Goal: Transaction & Acquisition: Book appointment/travel/reservation

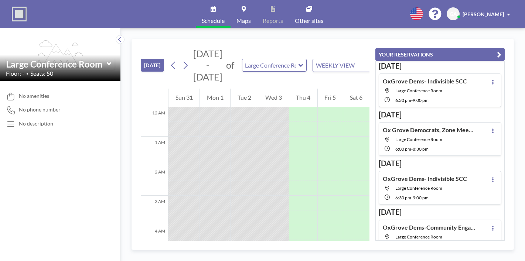
scroll to position [216, 0]
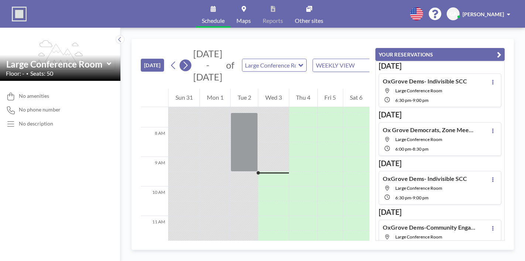
click at [184, 62] on icon at bounding box center [186, 66] width 4 height 8
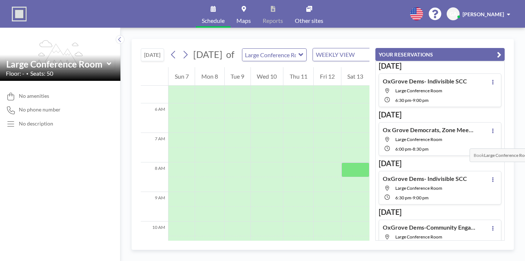
scroll to position [175, 0]
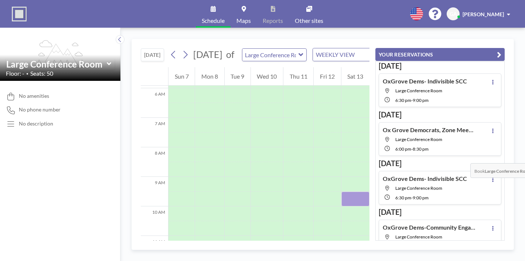
click at [369, 192] on div at bounding box center [355, 199] width 28 height 15
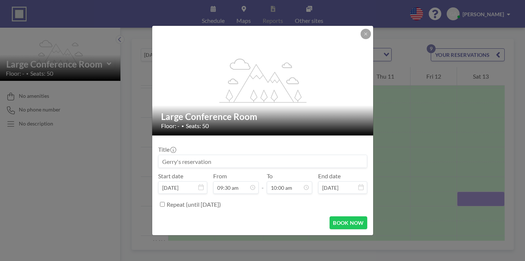
drag, startPoint x: 225, startPoint y: 156, endPoint x: 114, endPoint y: 156, distance: 111.1
click at [115, 156] on div "flex-grow: 1.2; Large Conference Room Floor: - • Seats: 50 Title Start date [DA…" at bounding box center [262, 130] width 525 height 261
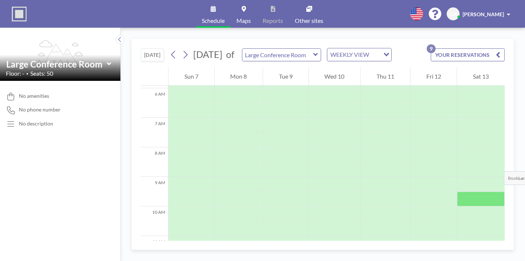
click at [481, 192] on div at bounding box center [481, 199] width 48 height 15
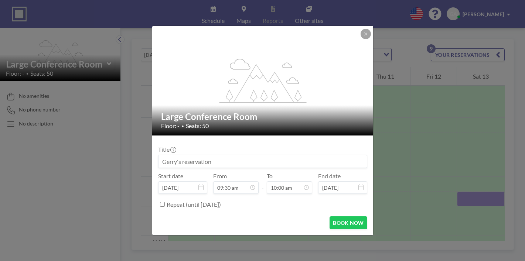
click at [253, 156] on input at bounding box center [262, 161] width 208 height 13
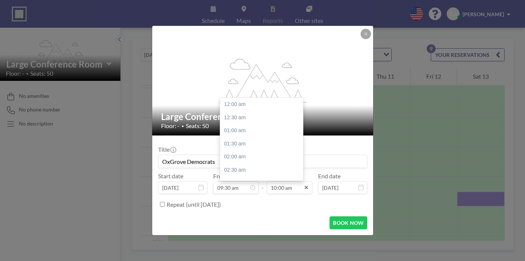
scroll to position [229, 0]
type input "OxGrove Democrats"
click at [303, 185] on icon at bounding box center [306, 188] width 6 height 6
click at [248, 215] on div "04:30 pm" at bounding box center [261, 221] width 83 height 13
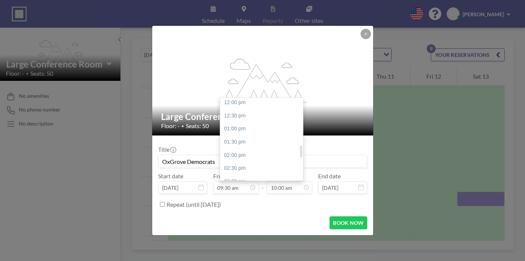
type input "04:30 pm"
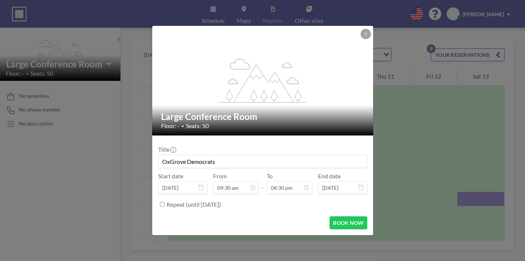
scroll to position [378, 0]
click at [329, 216] on button "BOOK NOW" at bounding box center [347, 222] width 37 height 13
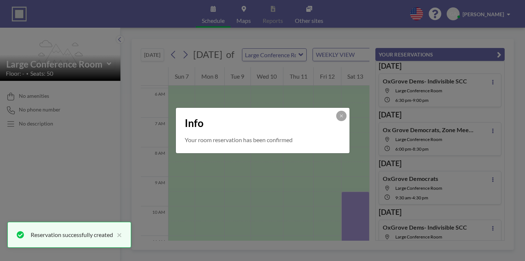
scroll to position [5, 0]
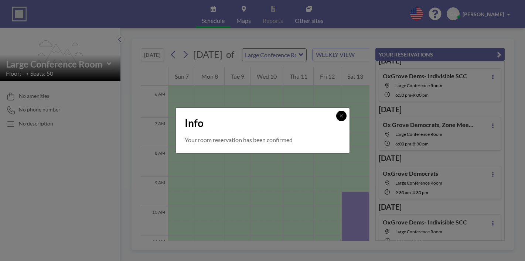
click at [336, 116] on button at bounding box center [341, 116] width 10 height 10
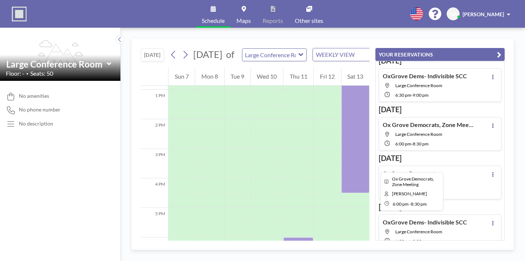
scroll to position [382, 0]
click at [168, 49] on button at bounding box center [174, 55] width 12 height 12
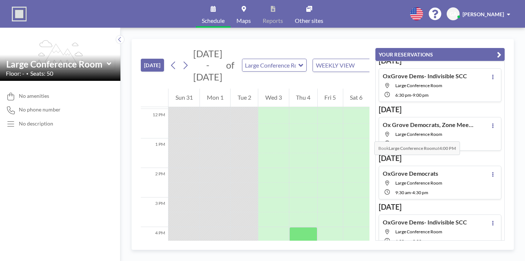
scroll to position [354, 0]
click at [179, 59] on button at bounding box center [185, 65] width 12 height 12
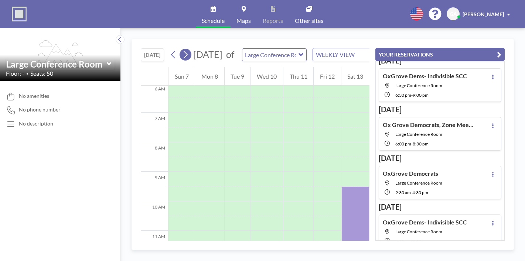
scroll to position [180, 0]
click at [179, 49] on button at bounding box center [185, 55] width 12 height 12
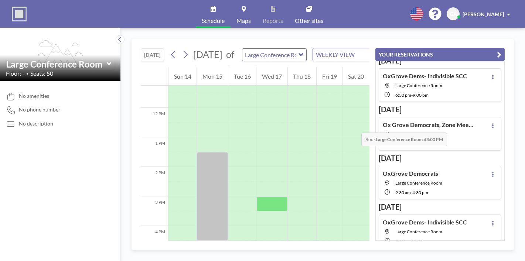
scroll to position [339, 0]
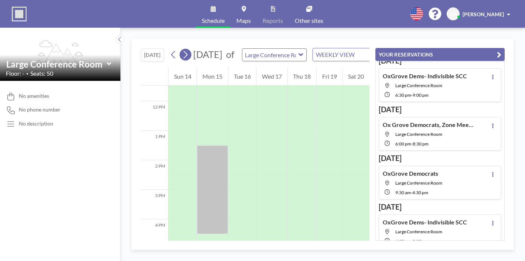
click at [179, 49] on button at bounding box center [185, 55] width 12 height 12
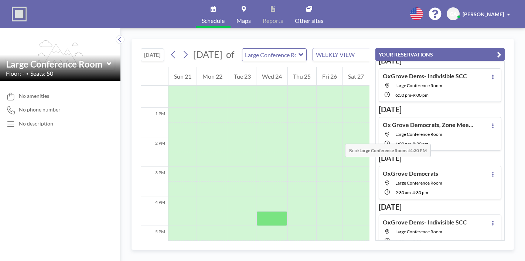
scroll to position [363, 0]
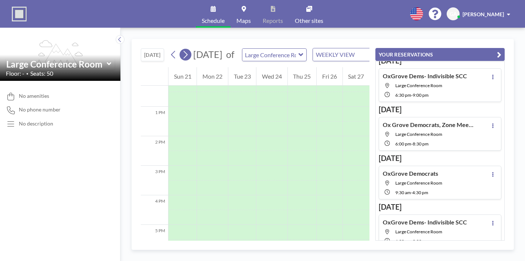
click at [182, 49] on icon at bounding box center [185, 54] width 7 height 11
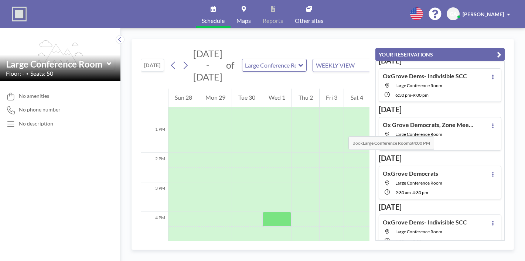
scroll to position [370, 0]
click at [182, 60] on icon at bounding box center [185, 65] width 7 height 11
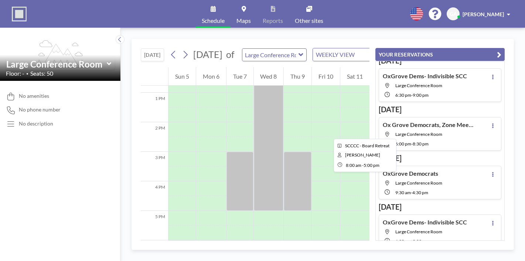
scroll to position [378, 0]
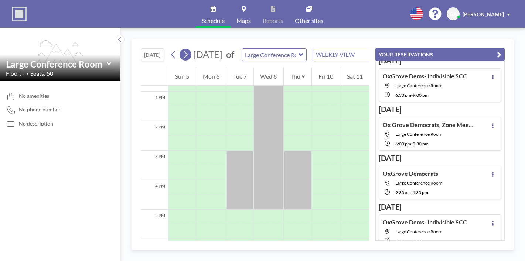
click at [184, 51] on icon at bounding box center [186, 55] width 4 height 8
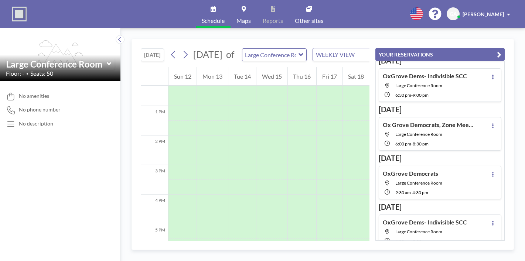
scroll to position [370, 0]
click at [182, 49] on icon at bounding box center [185, 54] width 7 height 11
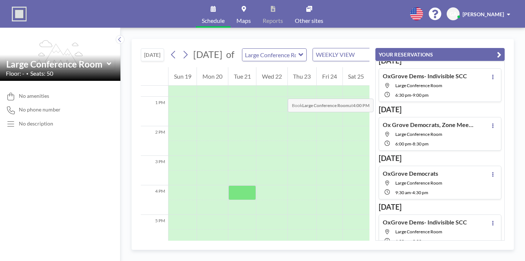
scroll to position [377, 0]
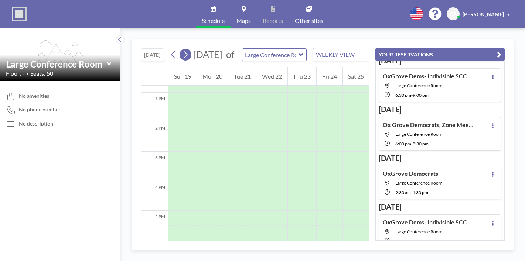
click at [182, 49] on icon at bounding box center [185, 54] width 7 height 11
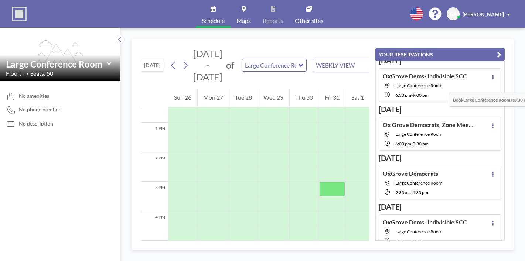
scroll to position [362, 0]
click at [495, 11] on span "[PERSON_NAME]" at bounding box center [482, 14] width 41 height 6
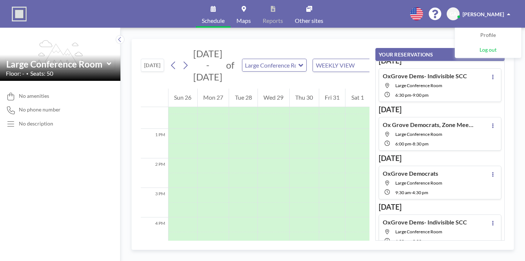
click at [489, 47] on span "Log out" at bounding box center [487, 50] width 17 height 7
